Goal: Task Accomplishment & Management: Use online tool/utility

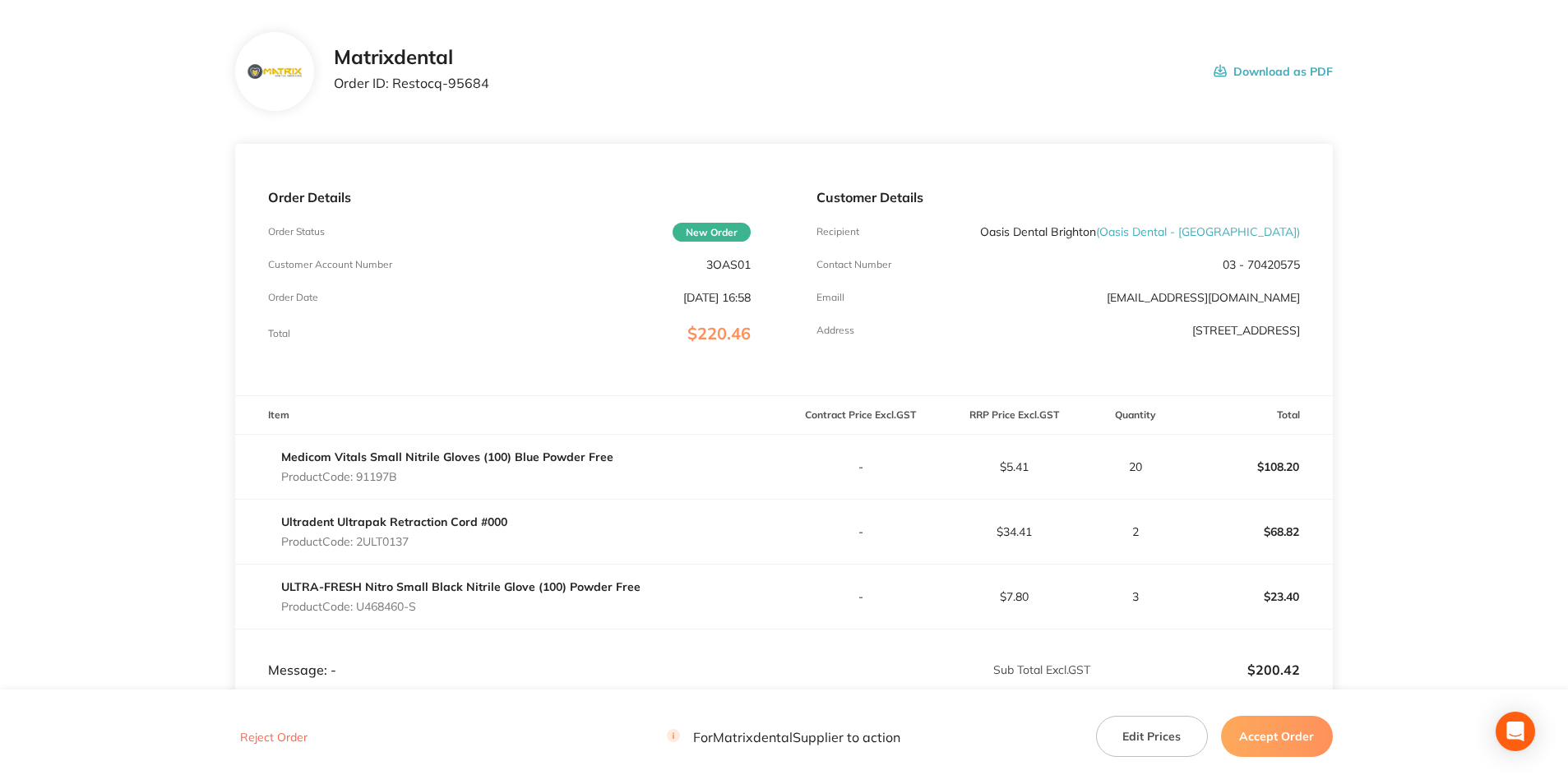
scroll to position [164, 0]
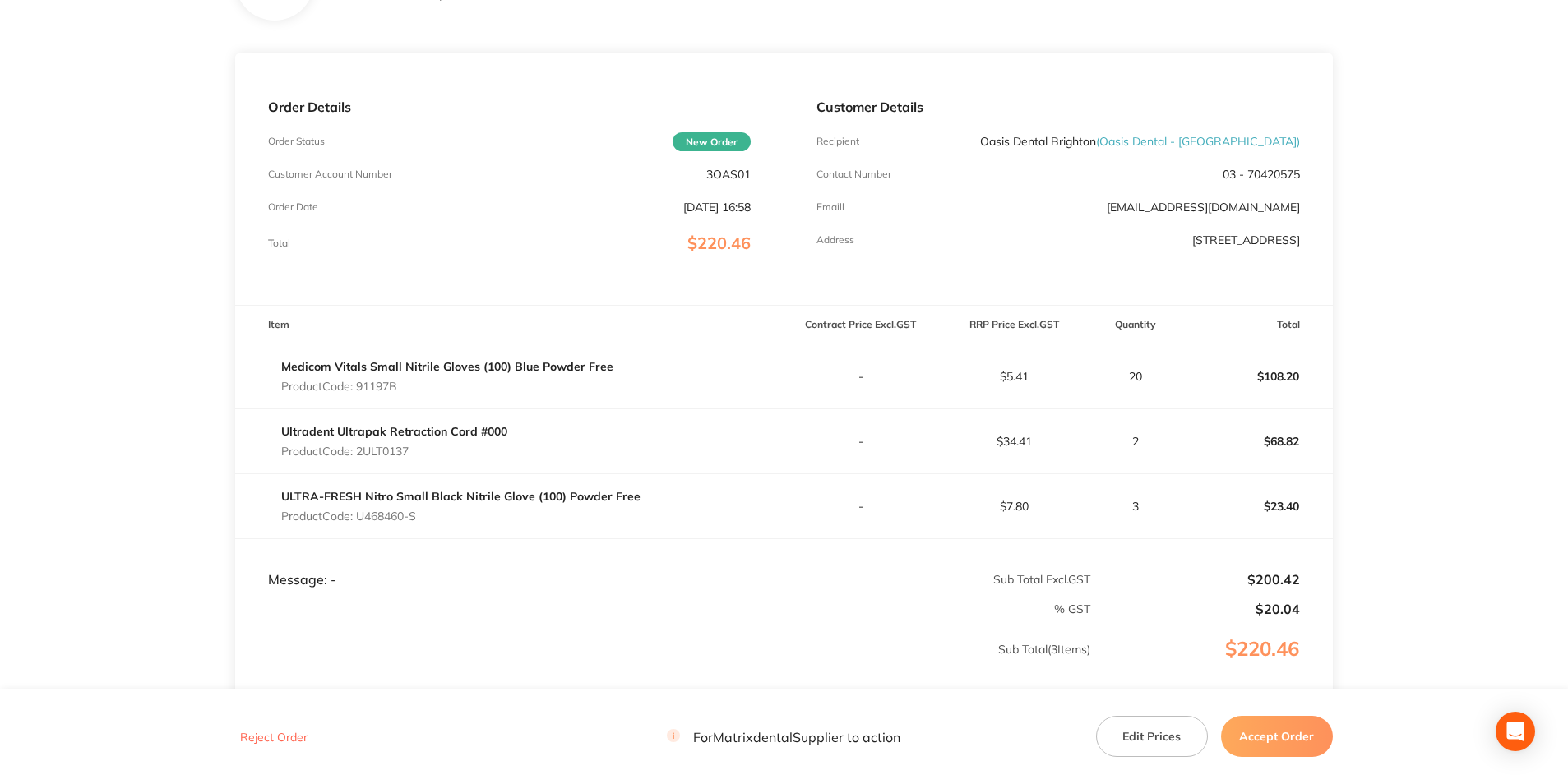
click at [1306, 732] on button "Accept Order" at bounding box center [1276, 737] width 111 height 41
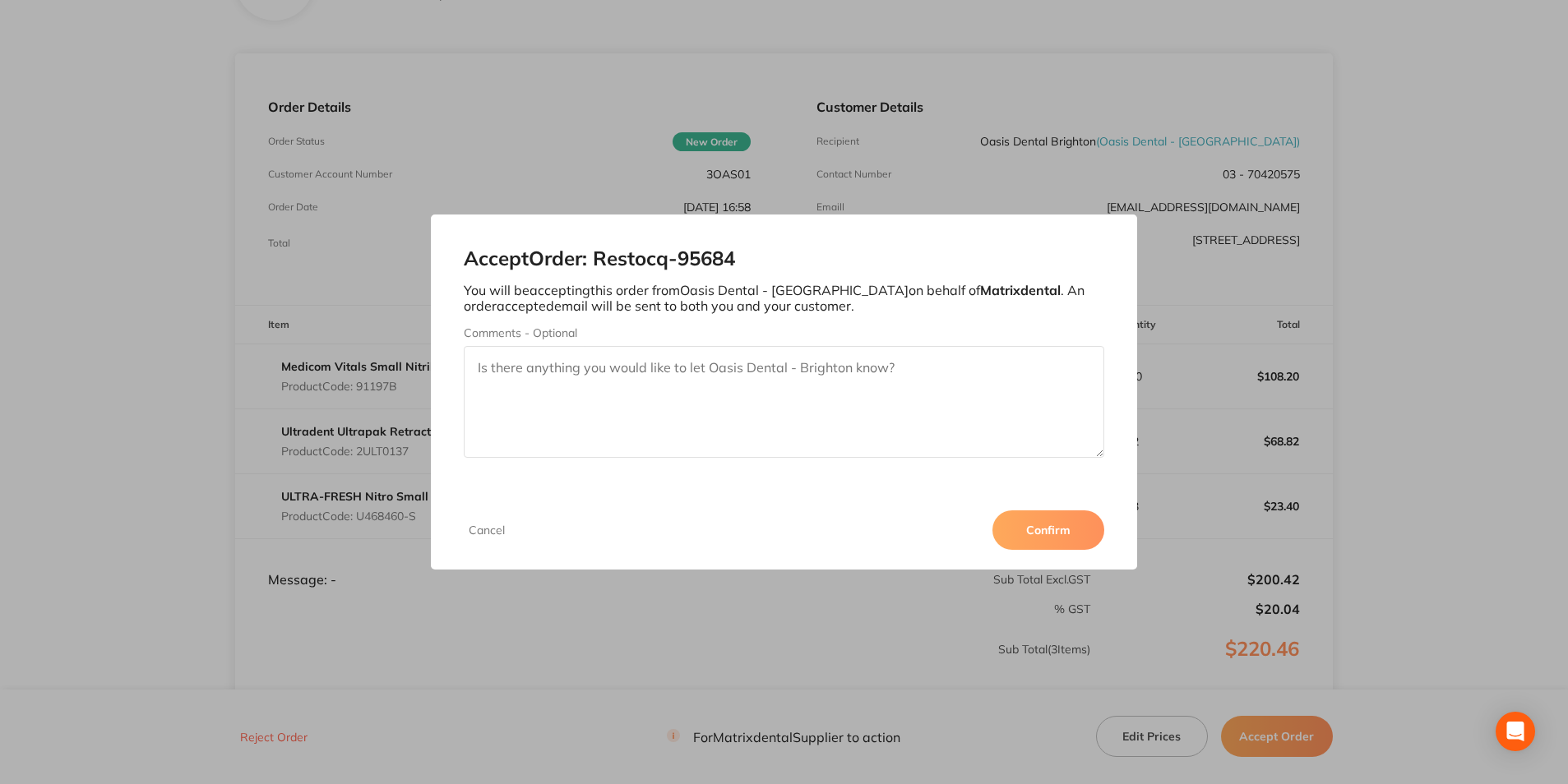
click at [771, 387] on textarea "Comments - Optional" at bounding box center [784, 401] width 639 height 111
type textarea "Thank you"
click at [1051, 529] on button "Confirm" at bounding box center [1048, 530] width 111 height 40
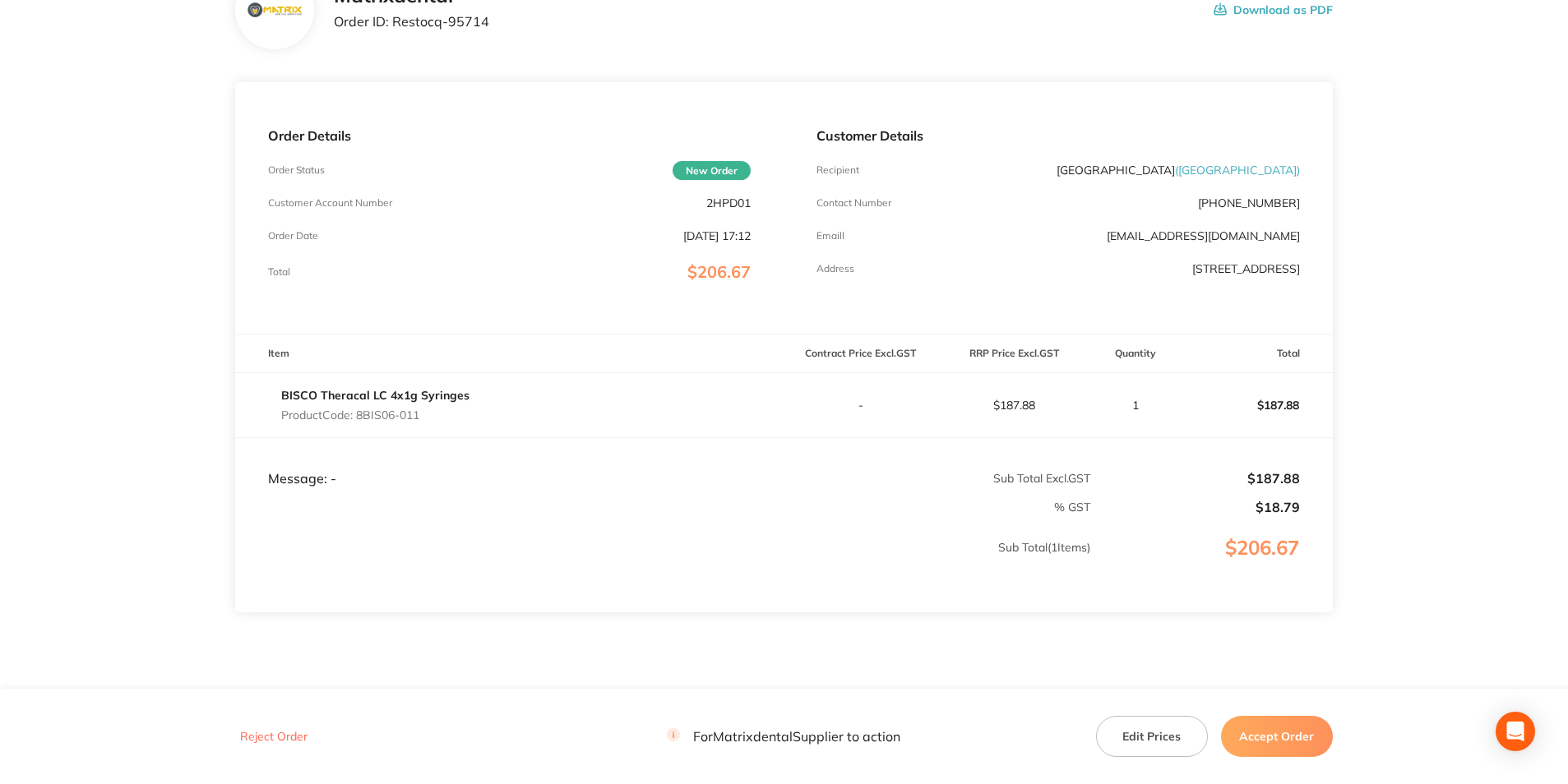
scroll to position [164, 0]
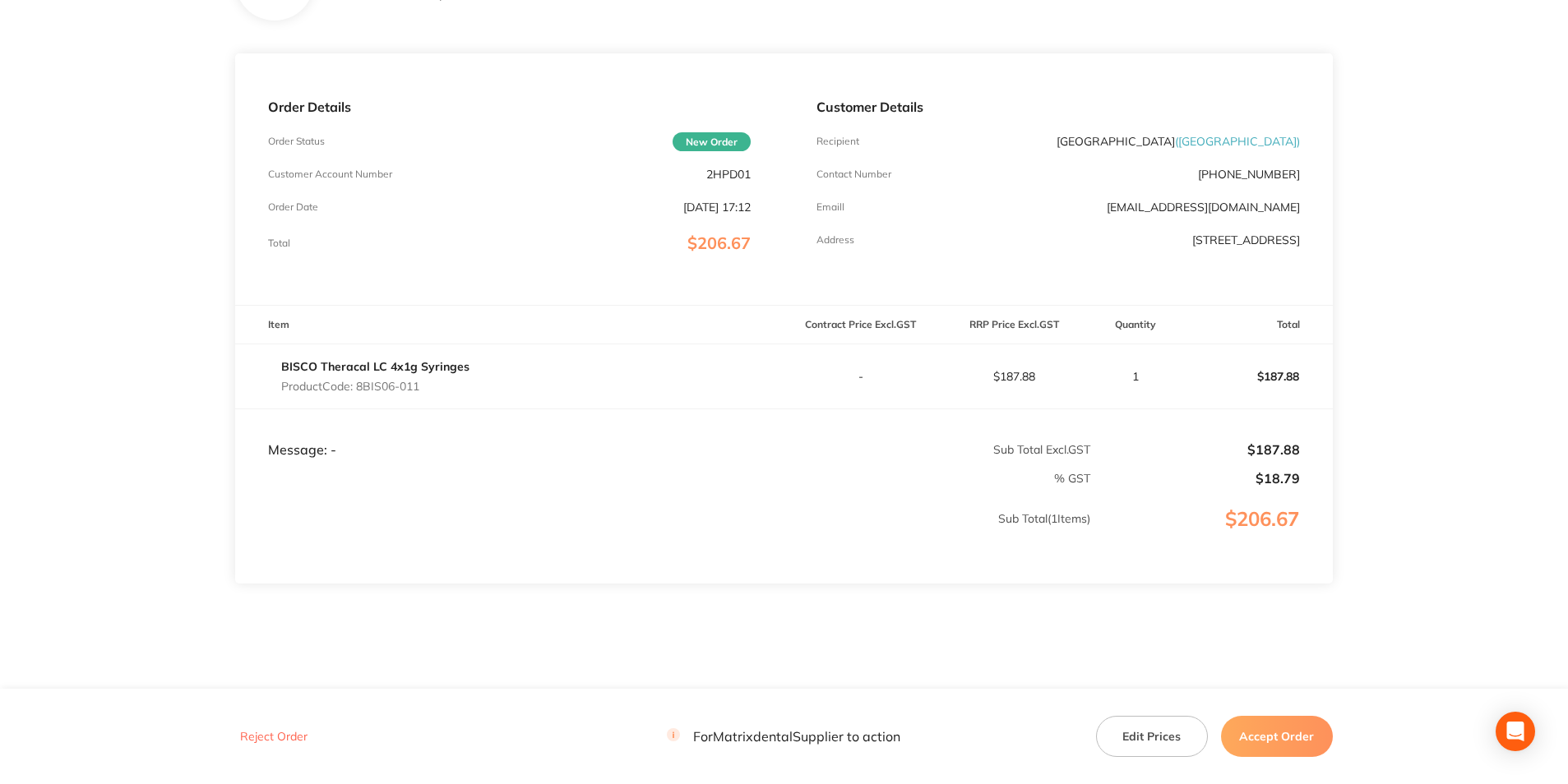
click at [1268, 740] on button "Accept Order" at bounding box center [1276, 737] width 111 height 41
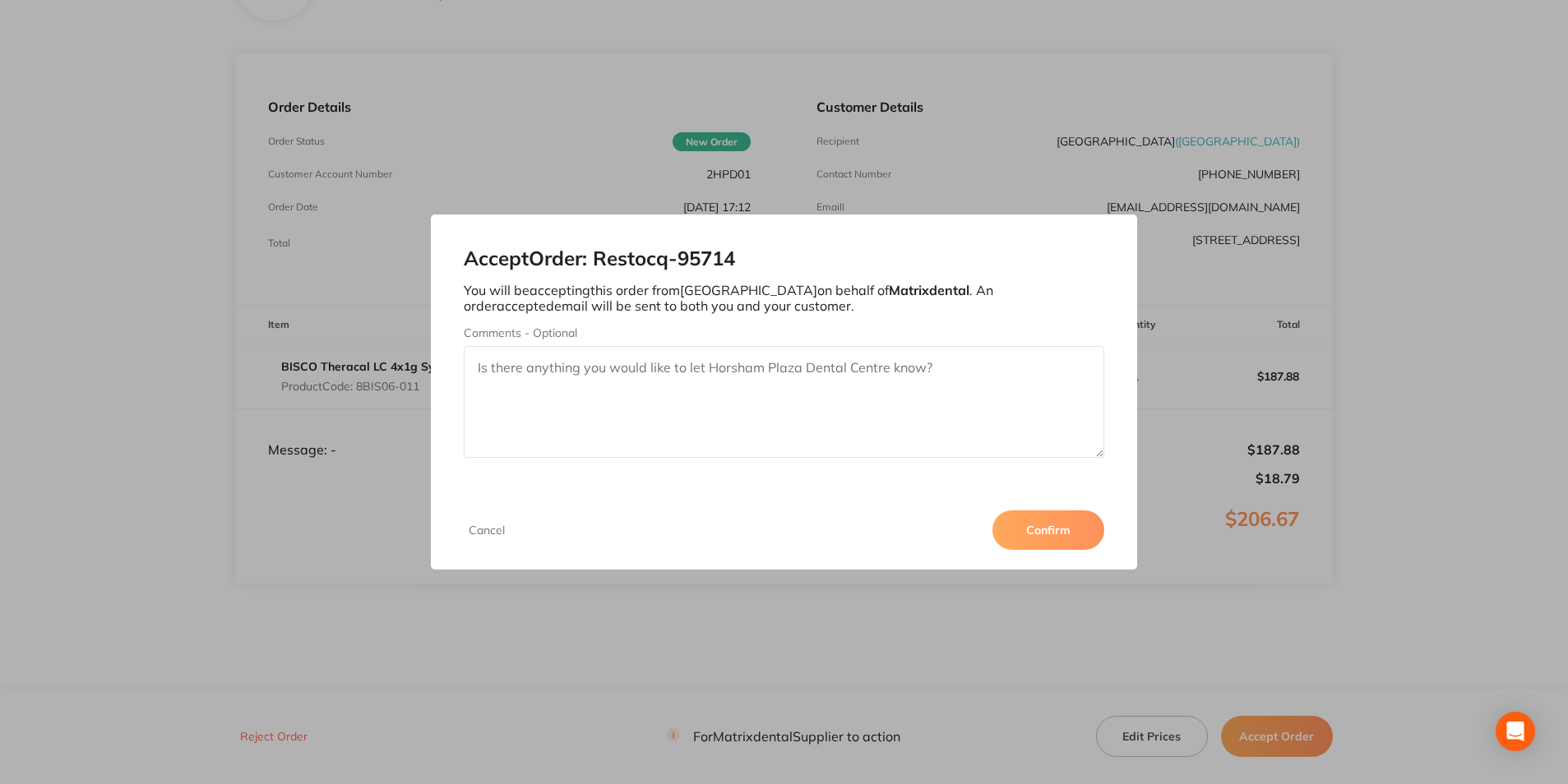
click at [622, 376] on textarea "Comments - Optional" at bounding box center [784, 401] width 639 height 111
click at [631, 377] on textarea "Thank you" at bounding box center [784, 401] width 639 height 111
type textarea "Thank you"
click at [1021, 528] on button "Confirm" at bounding box center [1048, 530] width 111 height 40
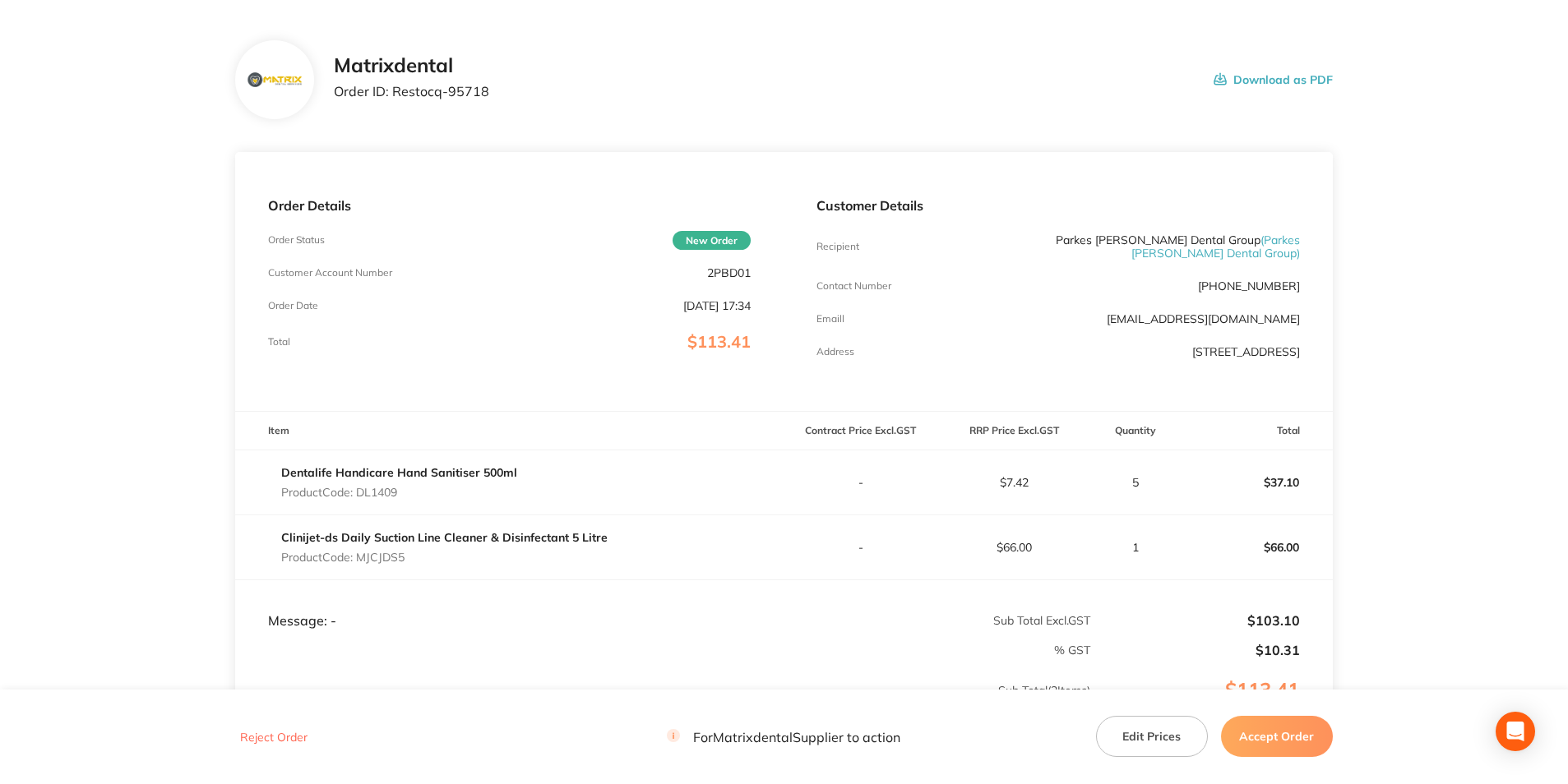
scroll to position [164, 0]
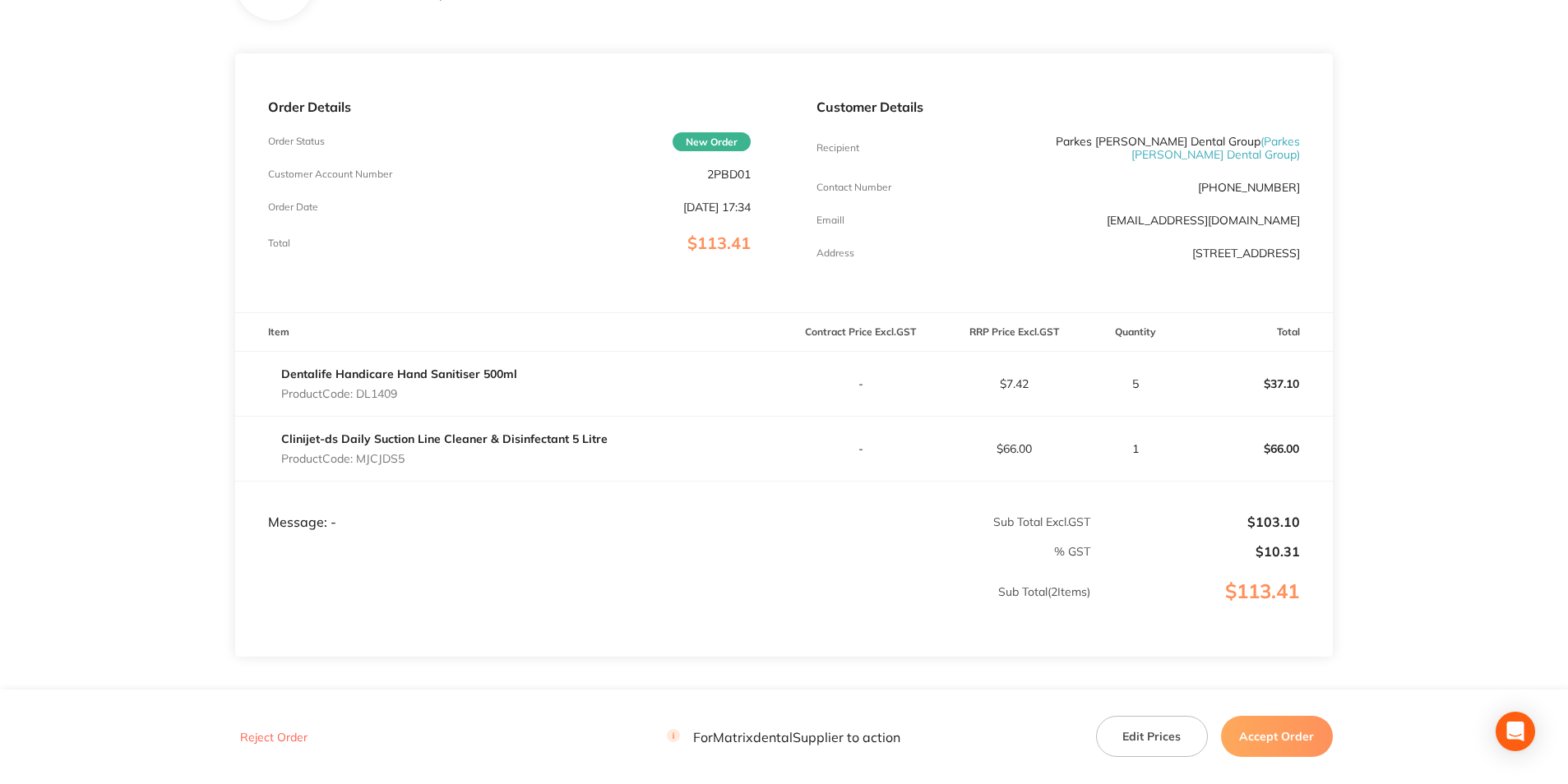
drag, startPoint x: 1274, startPoint y: 746, endPoint x: 1266, endPoint y: 735, distance: 13.6
click at [1274, 746] on button "Accept Order" at bounding box center [1276, 737] width 111 height 41
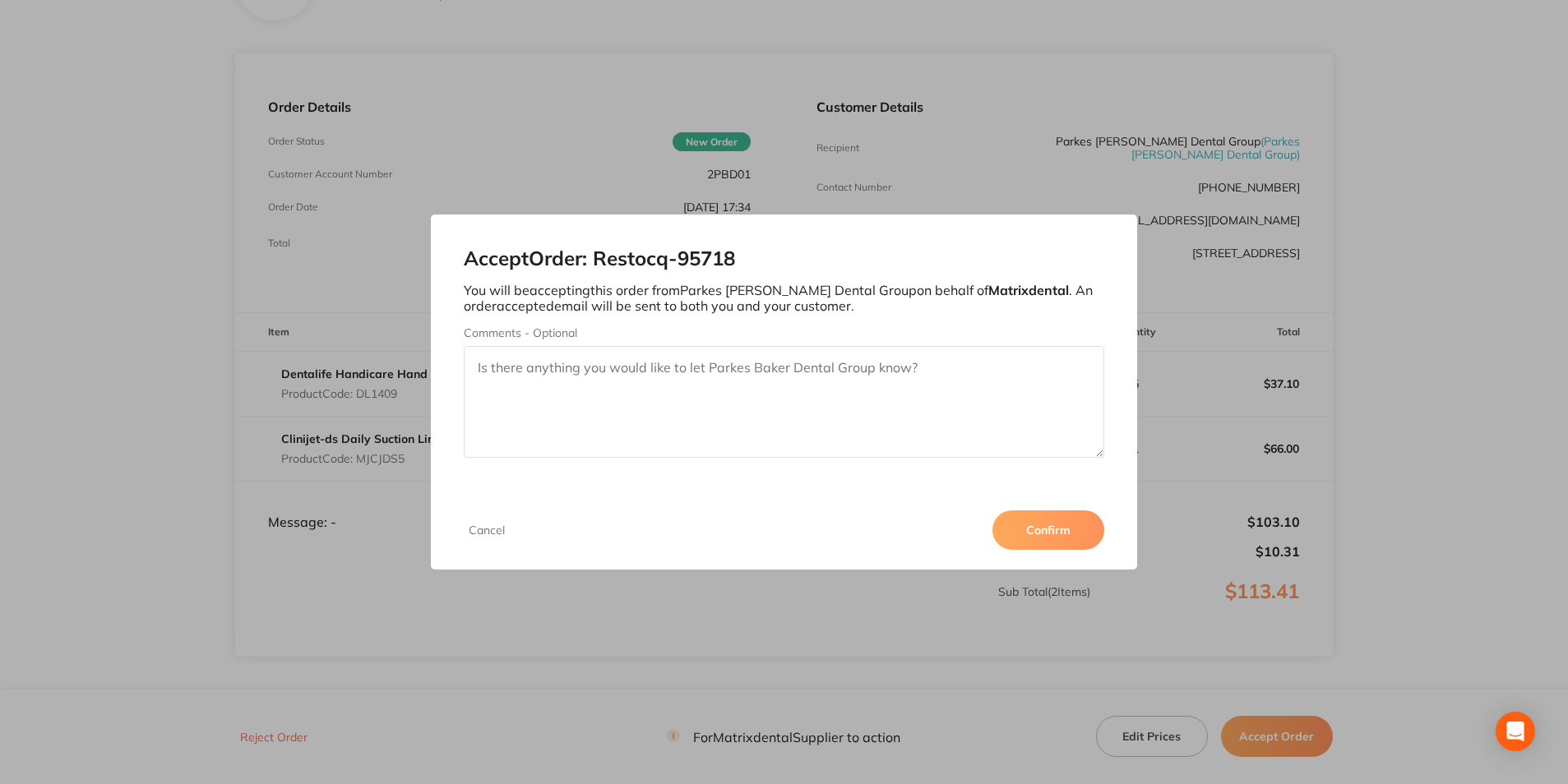
click at [701, 376] on textarea "Comments - Optional" at bounding box center [784, 401] width 639 height 111
type textarea "Thank you"
click at [1051, 518] on button "Confirm" at bounding box center [1048, 530] width 111 height 40
